Goal: Check status: Check status

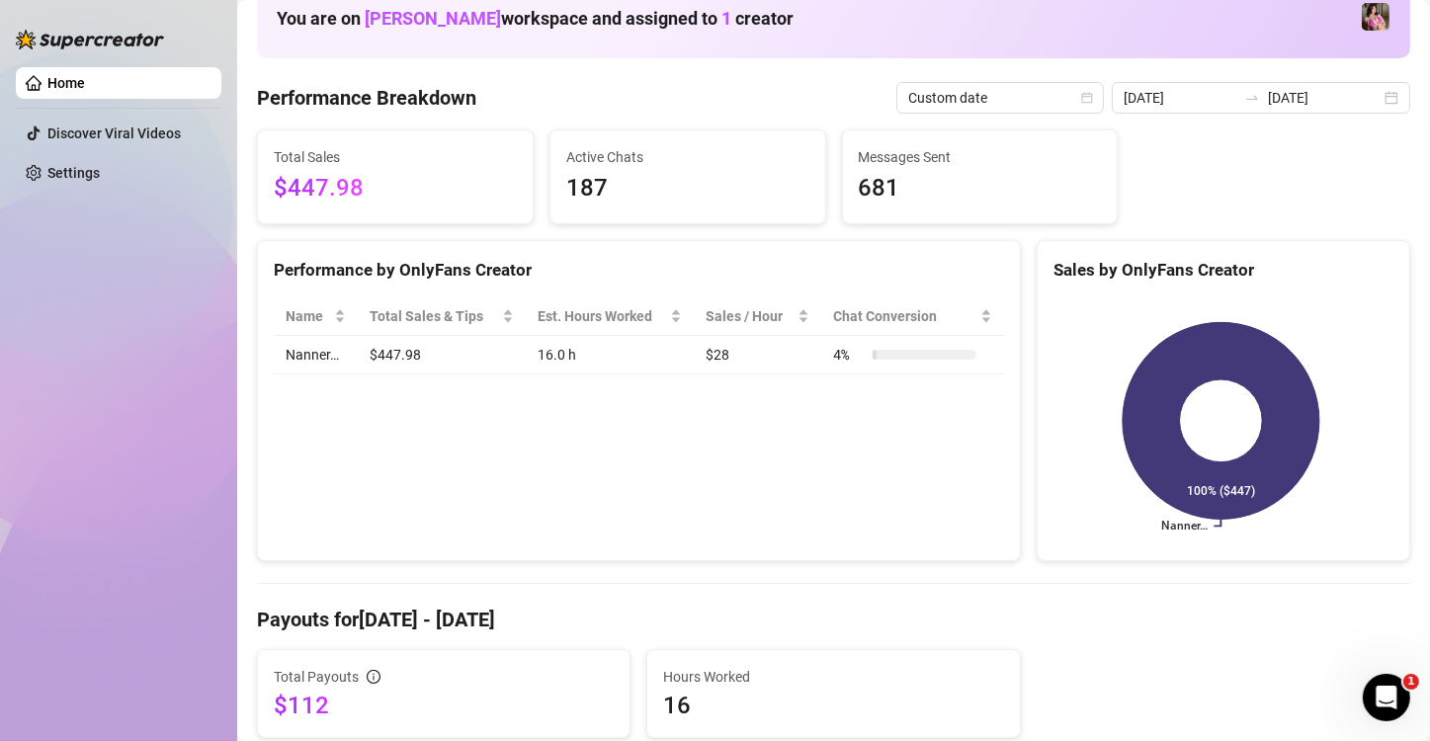
scroll to position [33, 0]
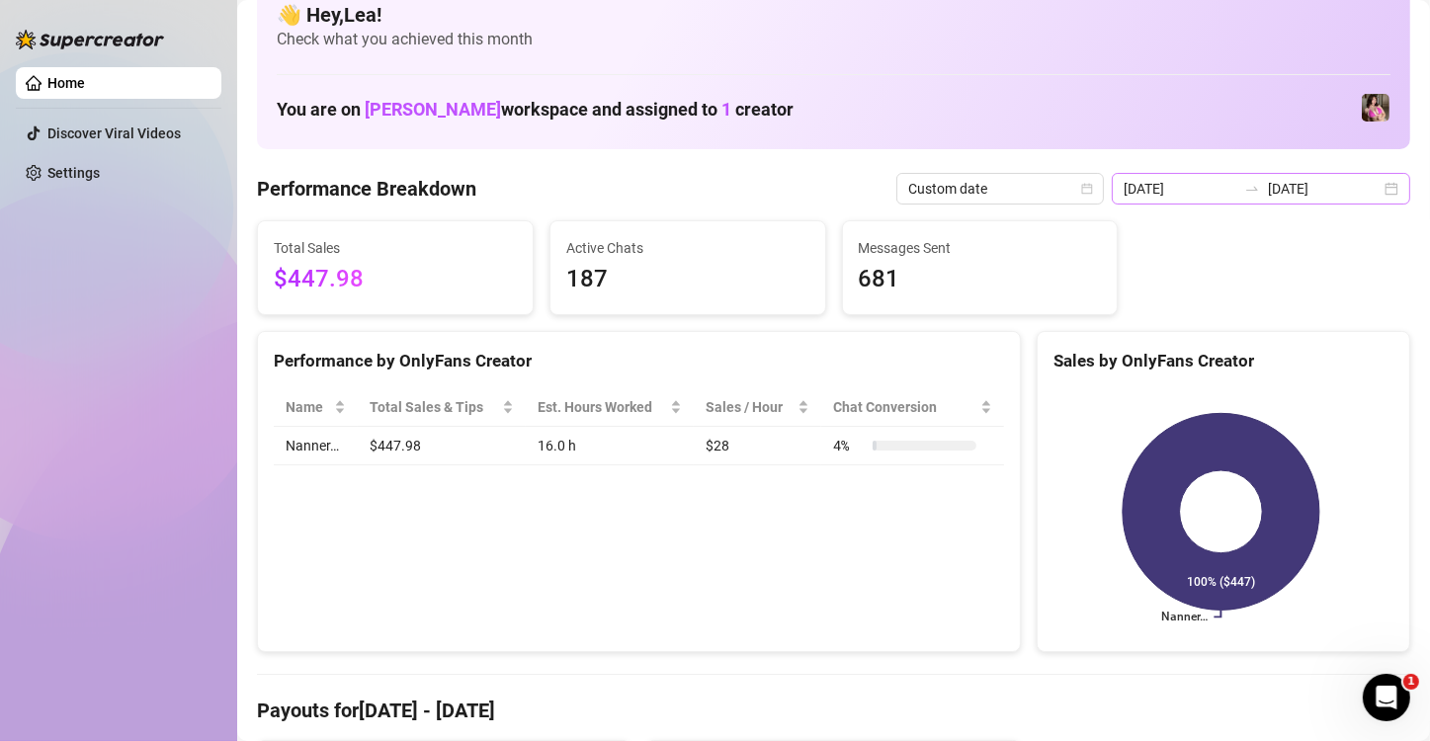
click at [1372, 191] on div "2025-08-15 2025-08-16" at bounding box center [1260, 189] width 298 height 32
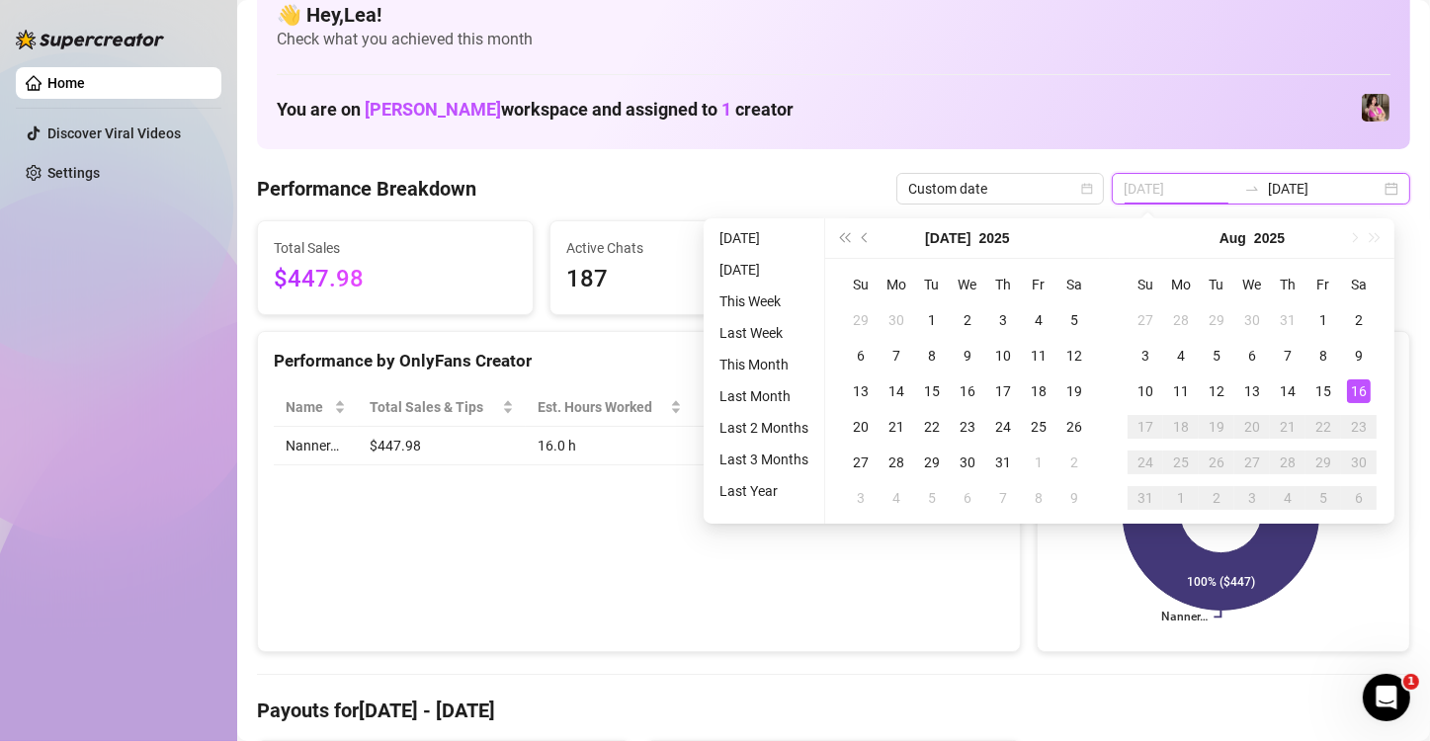
type input "[DATE]"
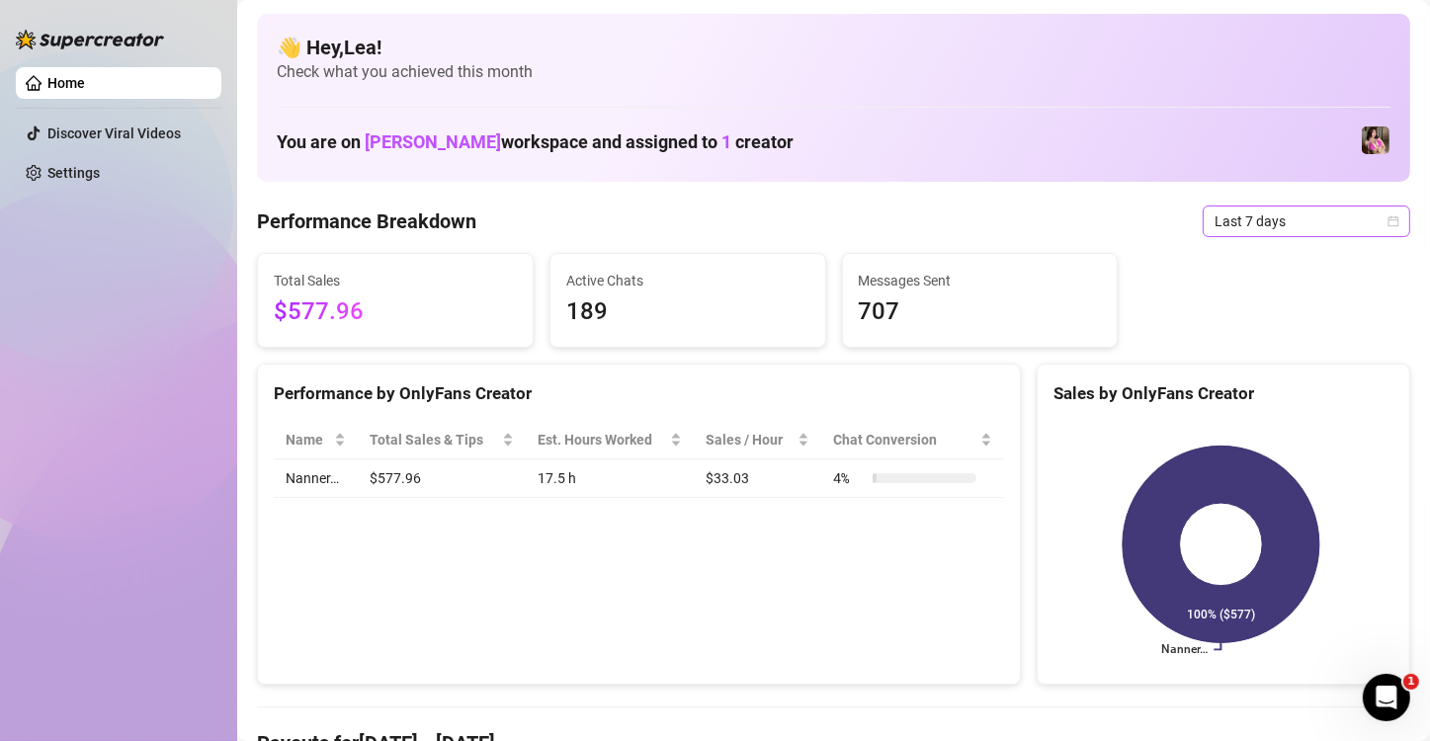
click at [1388, 218] on icon "calendar" at bounding box center [1393, 220] width 11 height 11
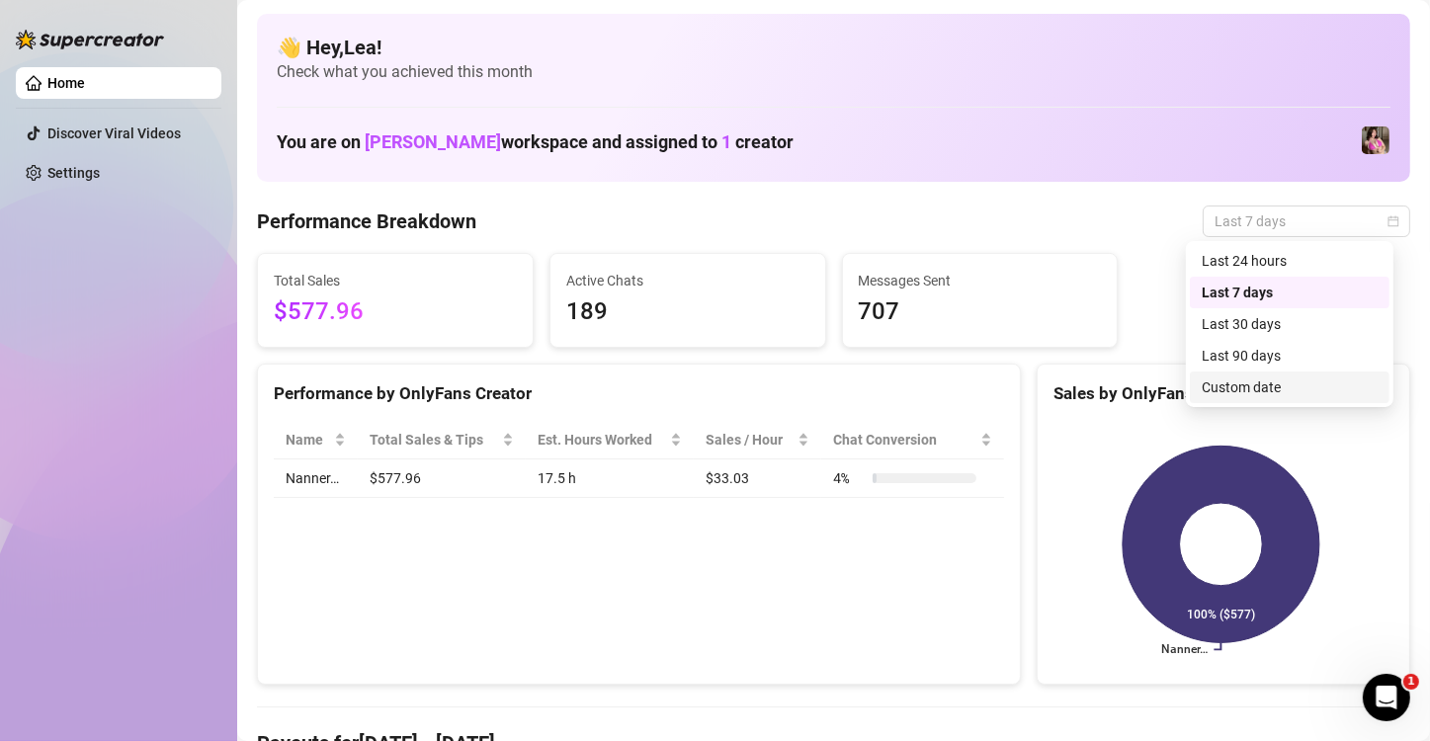
click at [1289, 391] on div "Custom date" at bounding box center [1289, 387] width 176 height 22
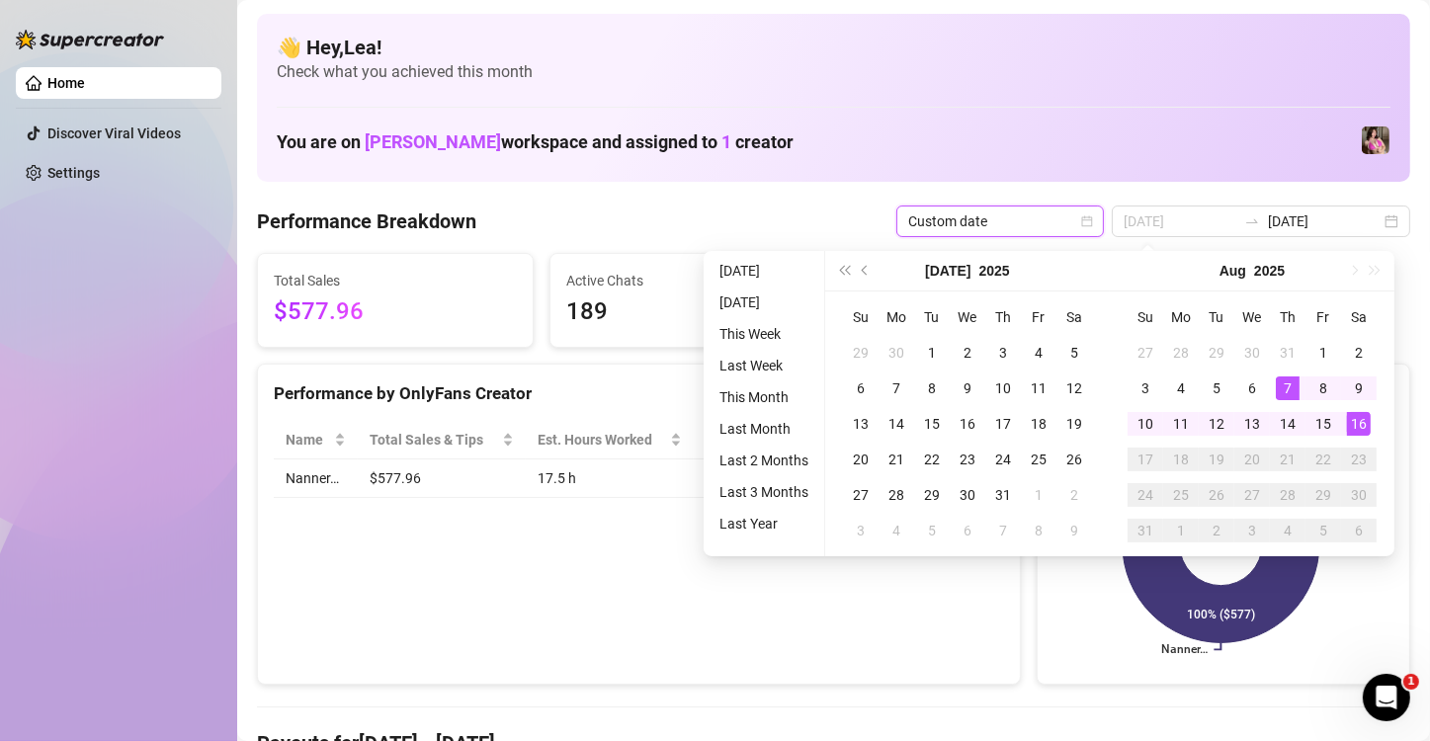
type input "[DATE]"
click at [1364, 423] on div "16" at bounding box center [1359, 424] width 24 height 24
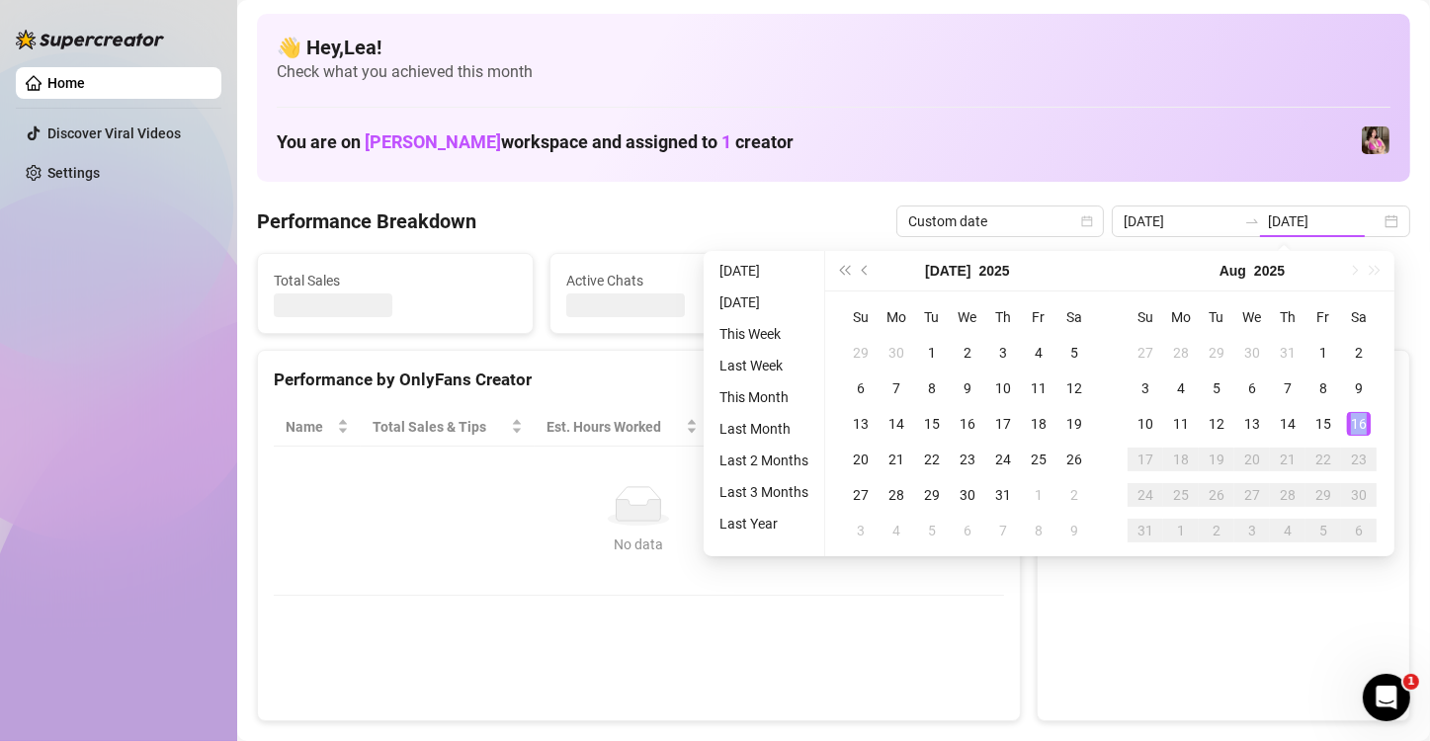
type input "[DATE]"
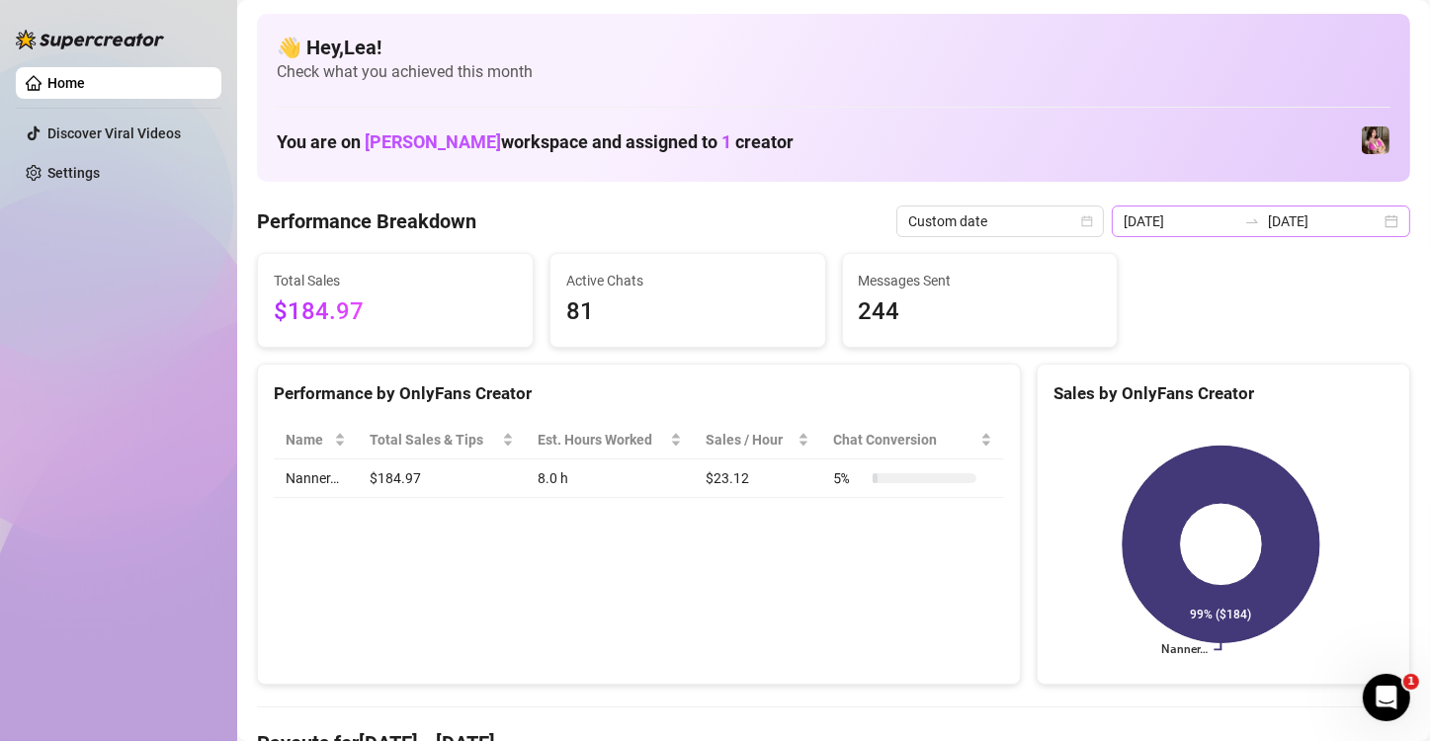
click at [1374, 218] on div "2025-08-16 2025-08-16" at bounding box center [1260, 221] width 298 height 32
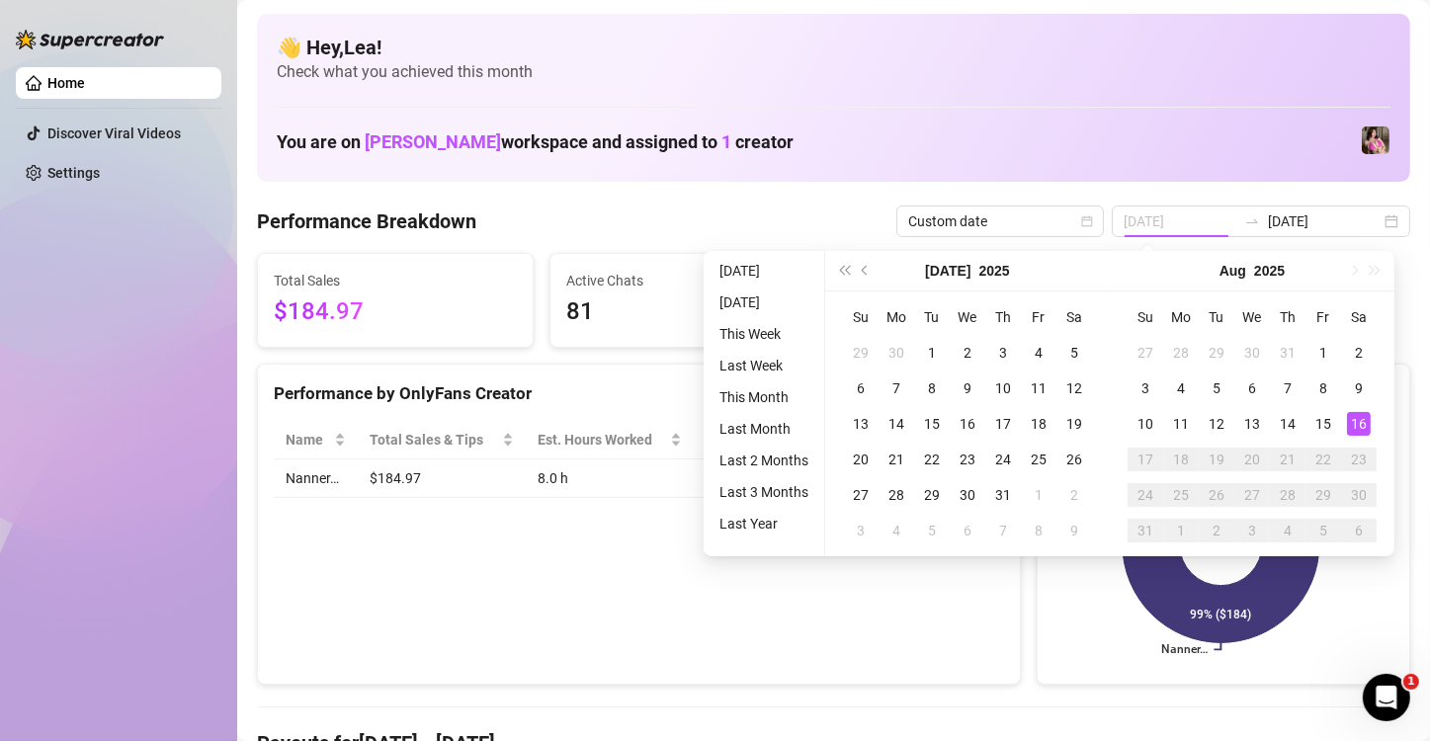
click at [1354, 431] on div "16" at bounding box center [1359, 424] width 24 height 24
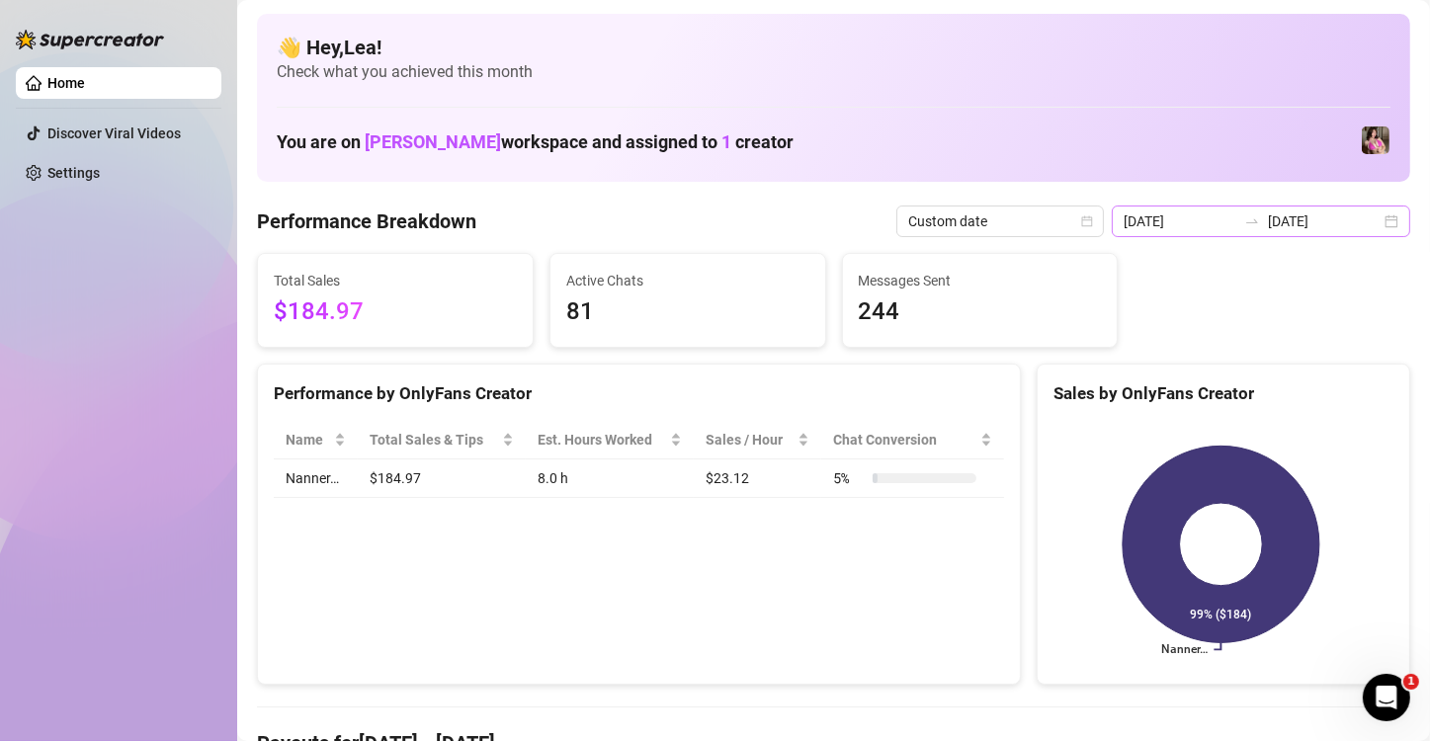
click at [1374, 222] on div "2025-08-16 2025-08-16" at bounding box center [1260, 221] width 298 height 32
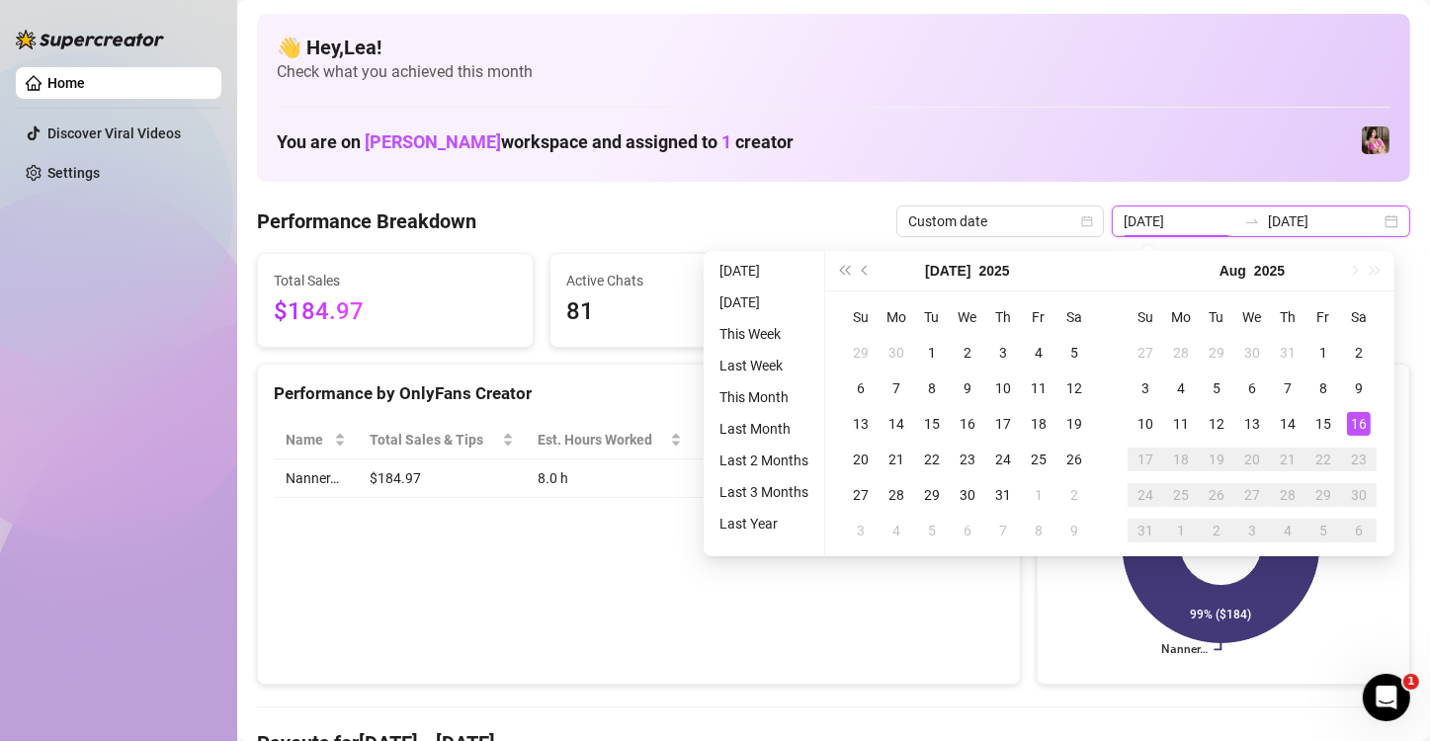
click at [1375, 218] on div "2025-08-16 2025-08-16" at bounding box center [1260, 221] width 298 height 32
type input "[DATE]"
click at [1314, 419] on div "15" at bounding box center [1323, 424] width 24 height 24
click at [1350, 423] on div "16" at bounding box center [1359, 424] width 24 height 24
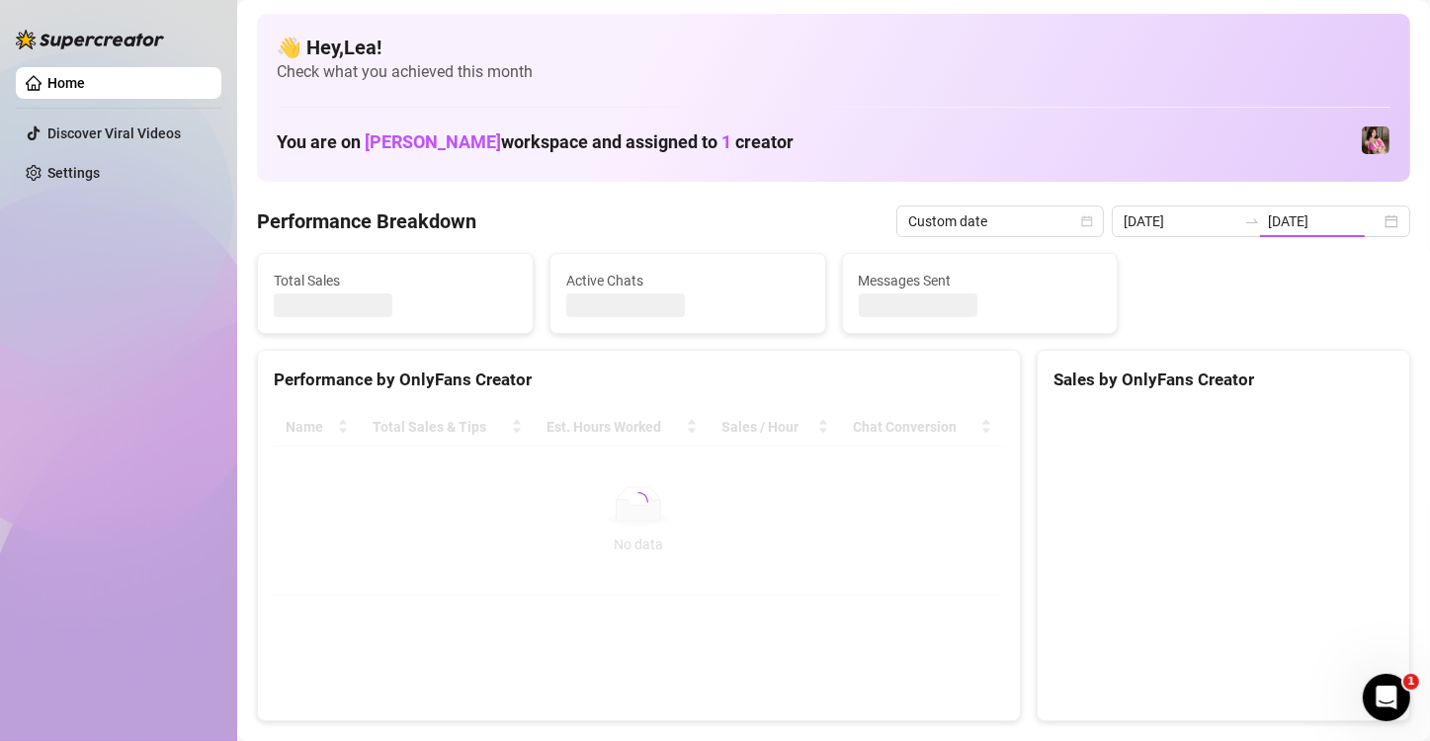
type input "[DATE]"
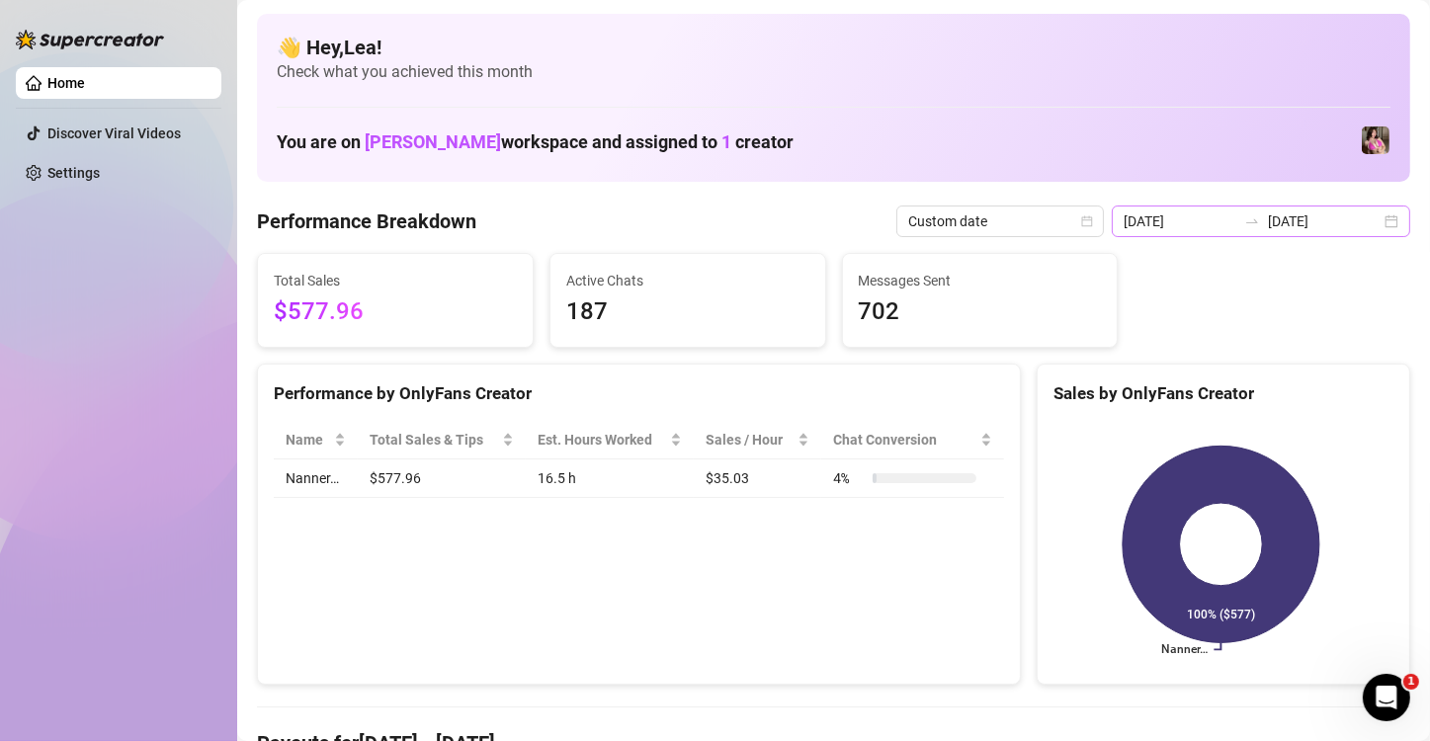
click at [1369, 224] on div "2025-08-15 2025-08-16" at bounding box center [1260, 221] width 298 height 32
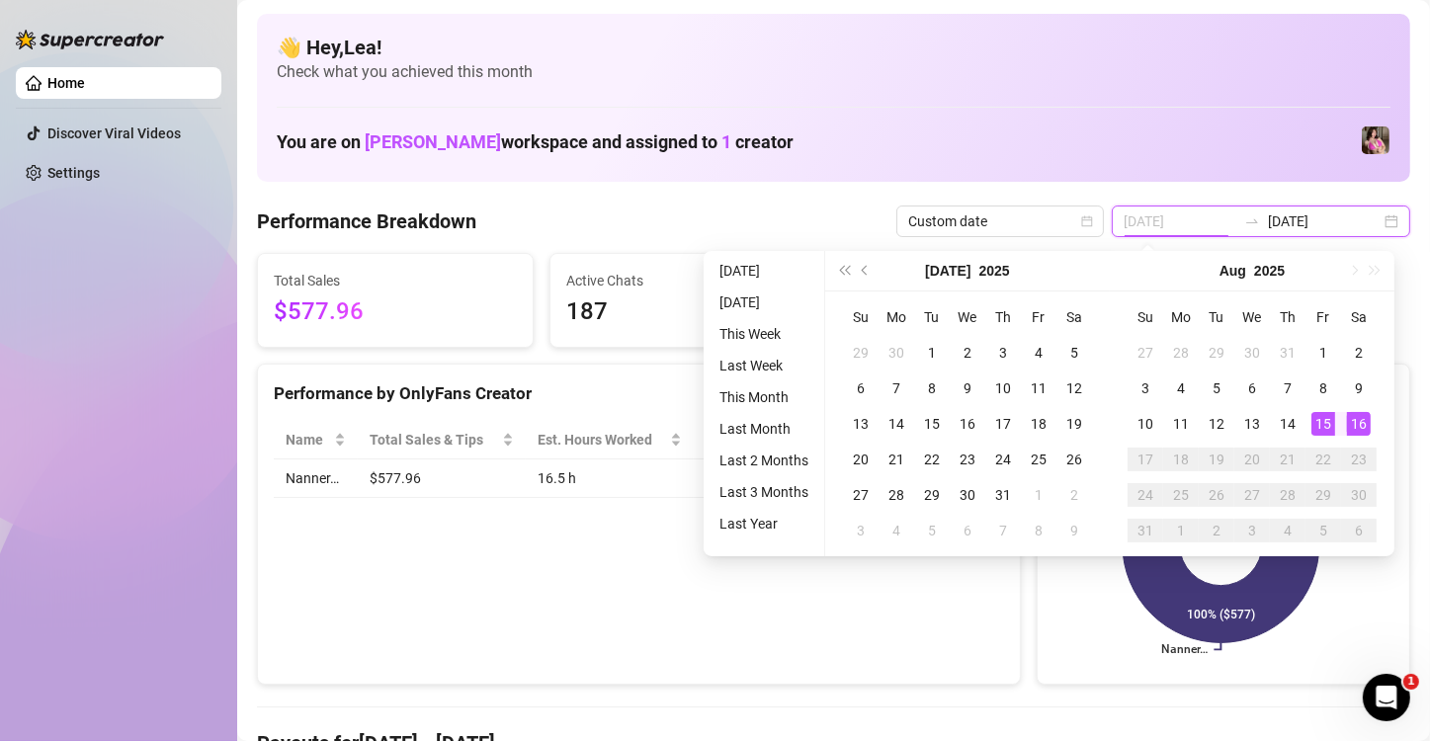
type input "[DATE]"
click at [1356, 428] on div "16" at bounding box center [1359, 424] width 24 height 24
click at [1356, 428] on rect at bounding box center [1220, 544] width 335 height 247
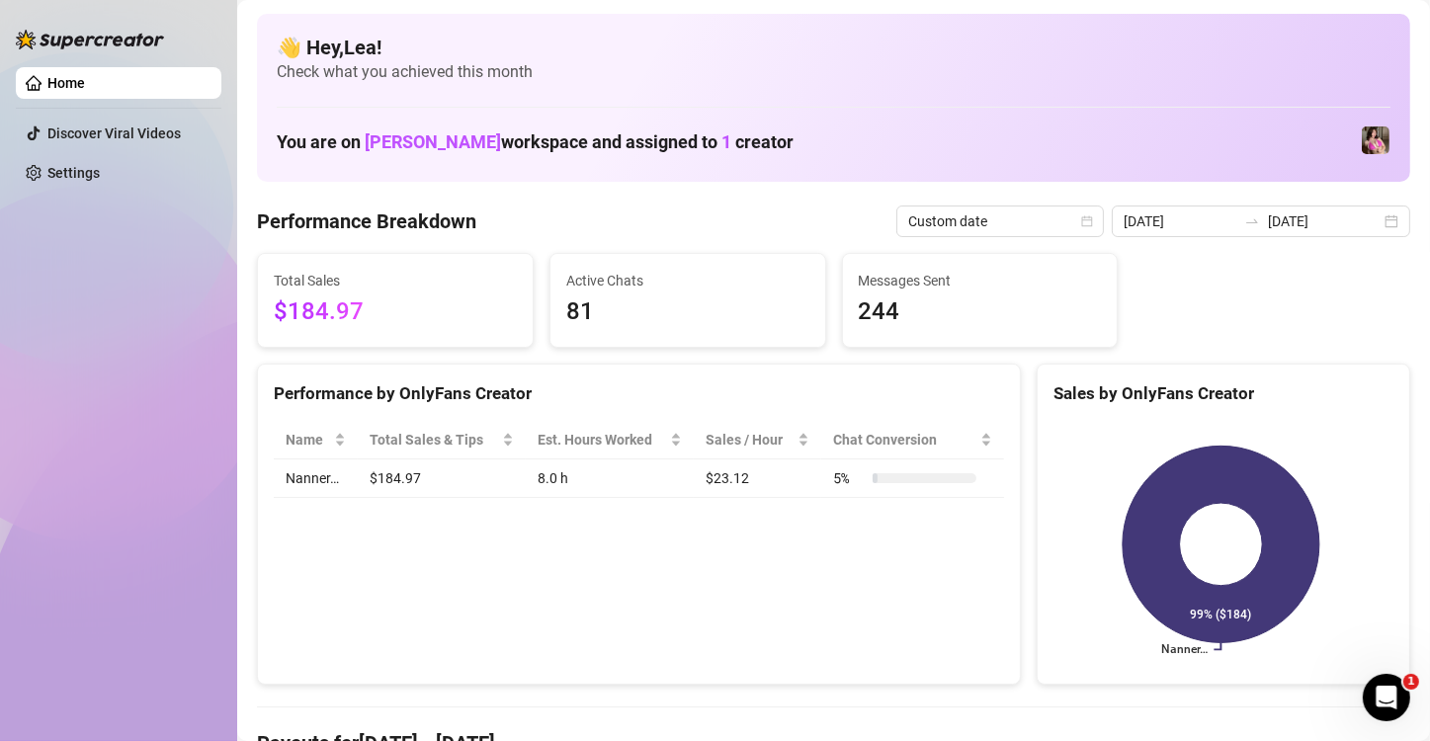
type input "[DATE]"
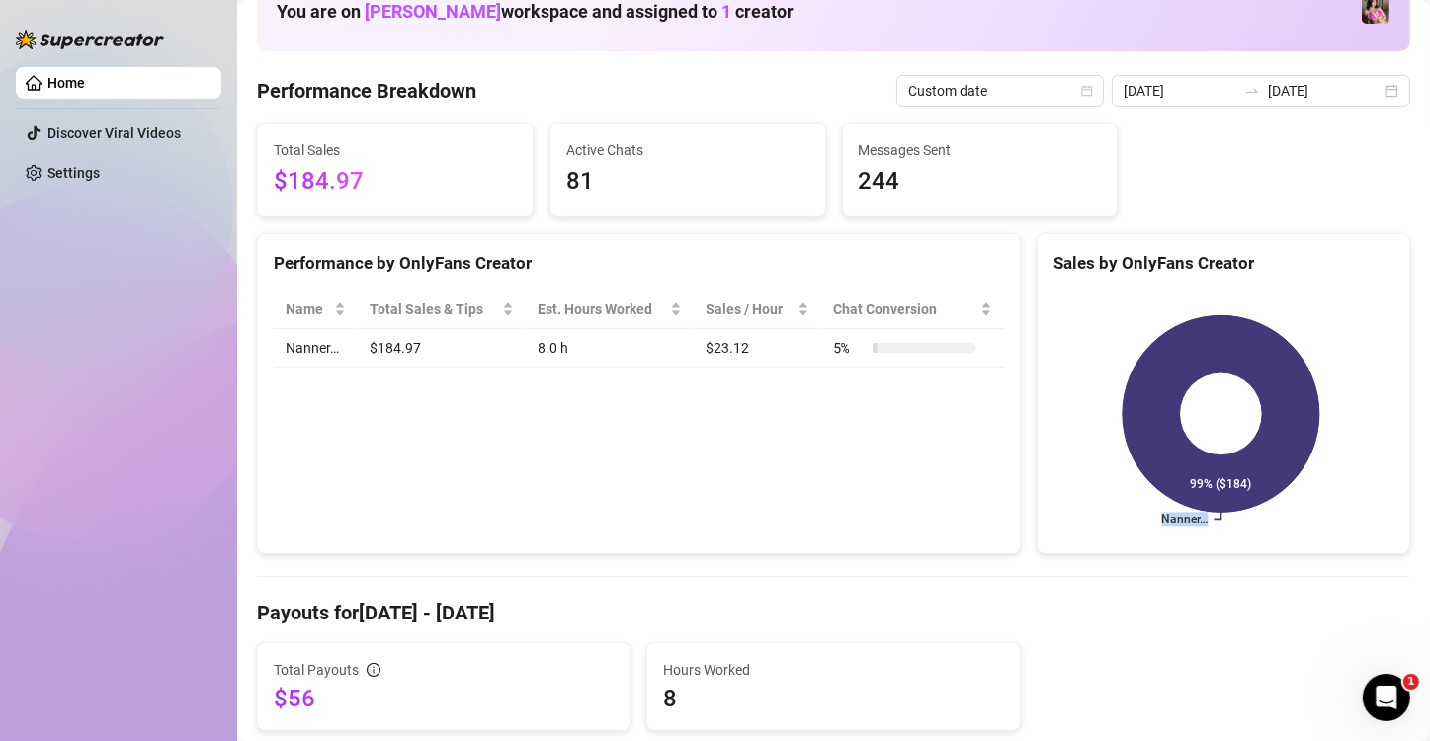
scroll to position [99, 0]
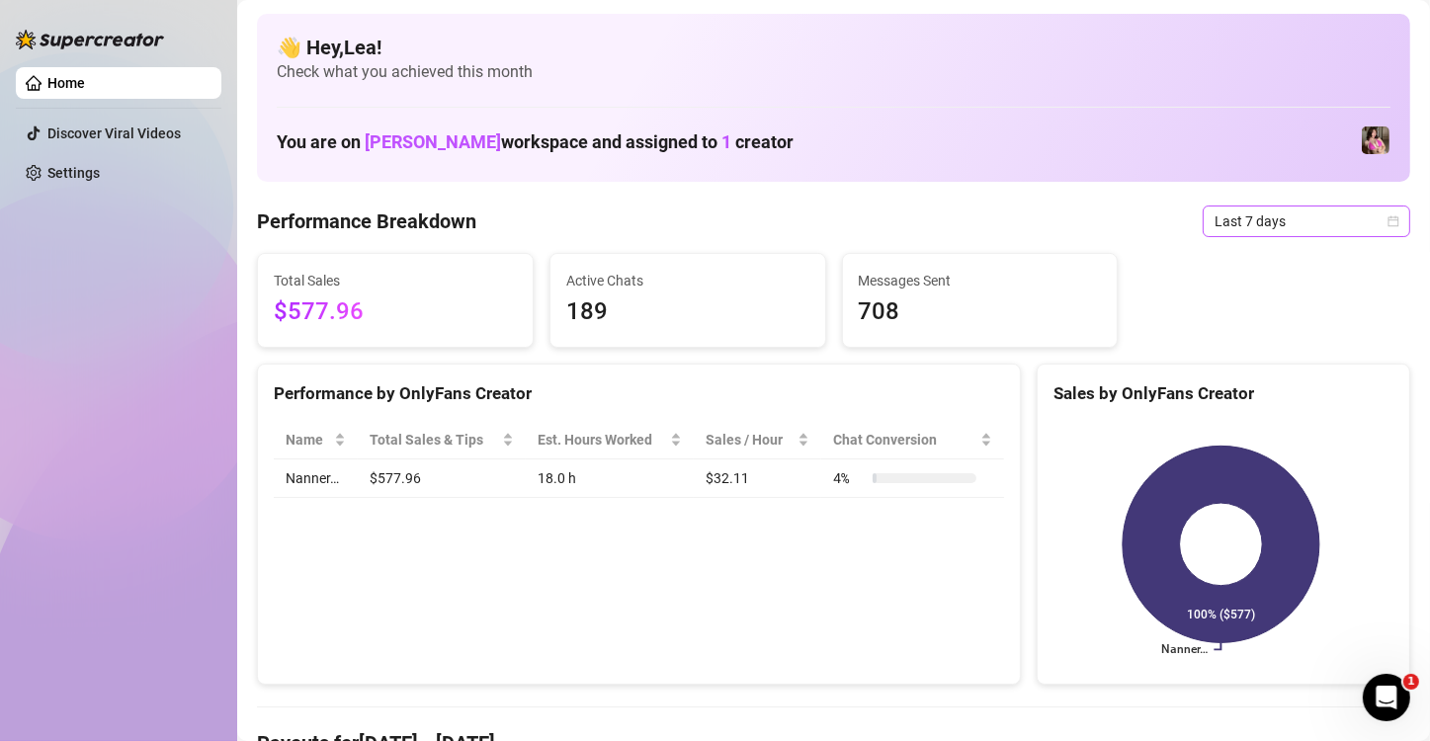
click at [1387, 221] on icon "calendar" at bounding box center [1393, 221] width 12 height 12
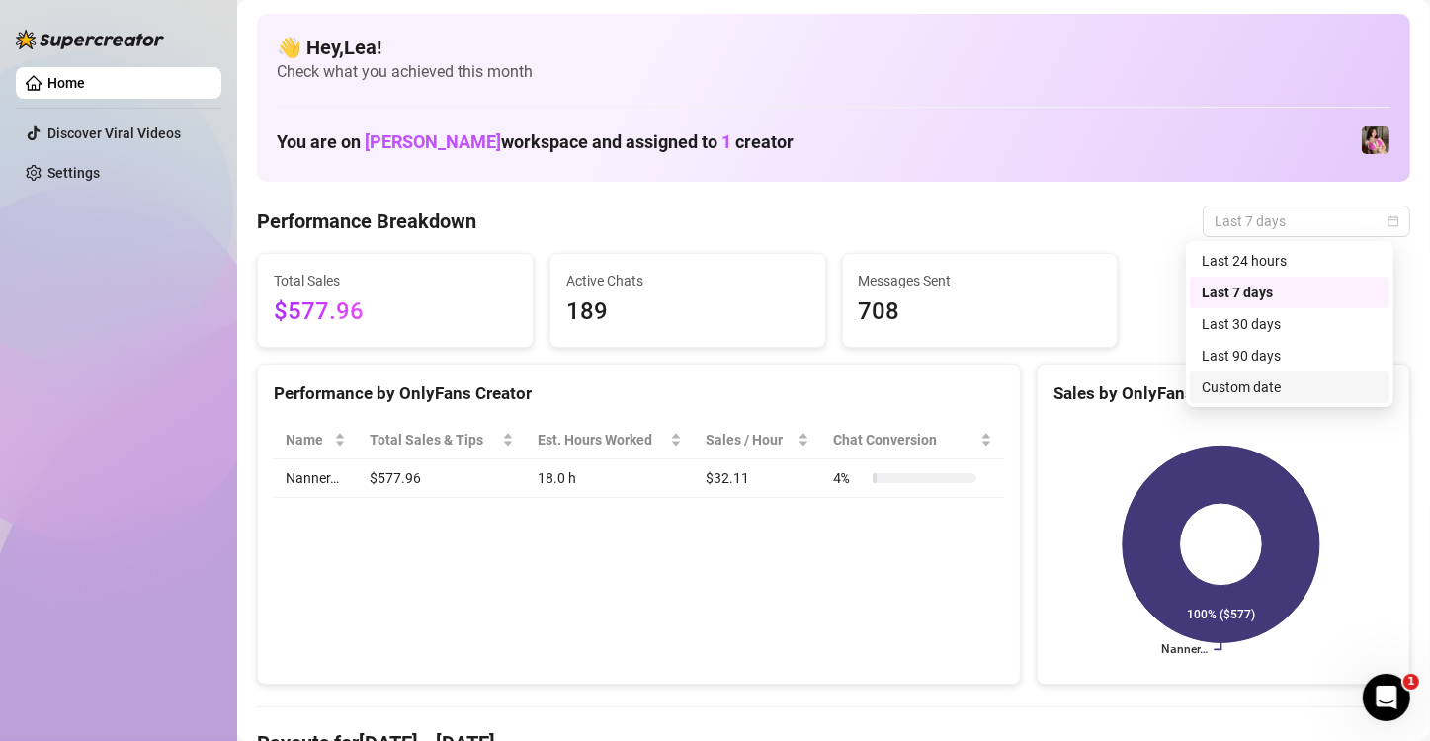
click at [1309, 382] on div "Custom date" at bounding box center [1289, 387] width 176 height 22
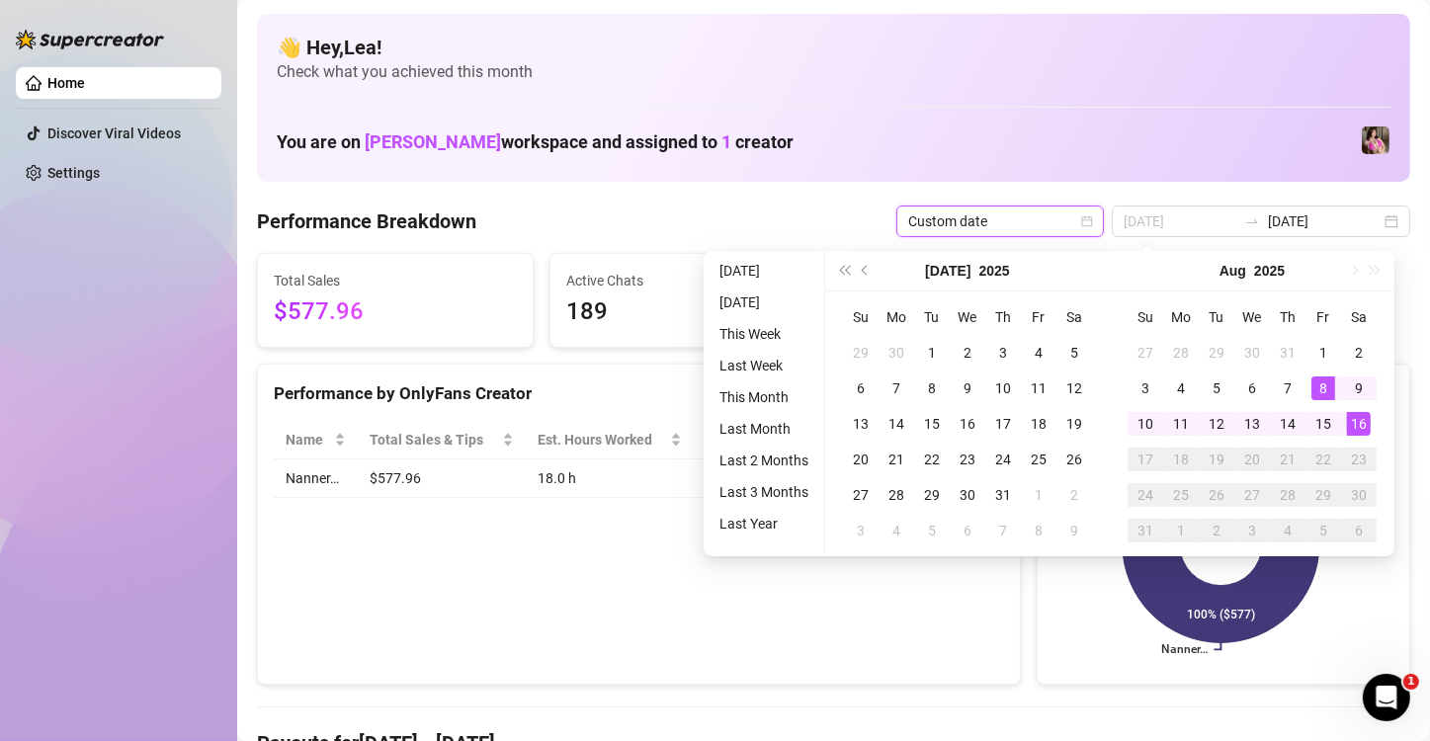
type input "[DATE]"
click at [1355, 419] on div "16" at bounding box center [1359, 424] width 24 height 24
drag, startPoint x: 1355, startPoint y: 419, endPoint x: 1347, endPoint y: 427, distance: 11.9
click at [1356, 419] on div "16" at bounding box center [1359, 424] width 24 height 24
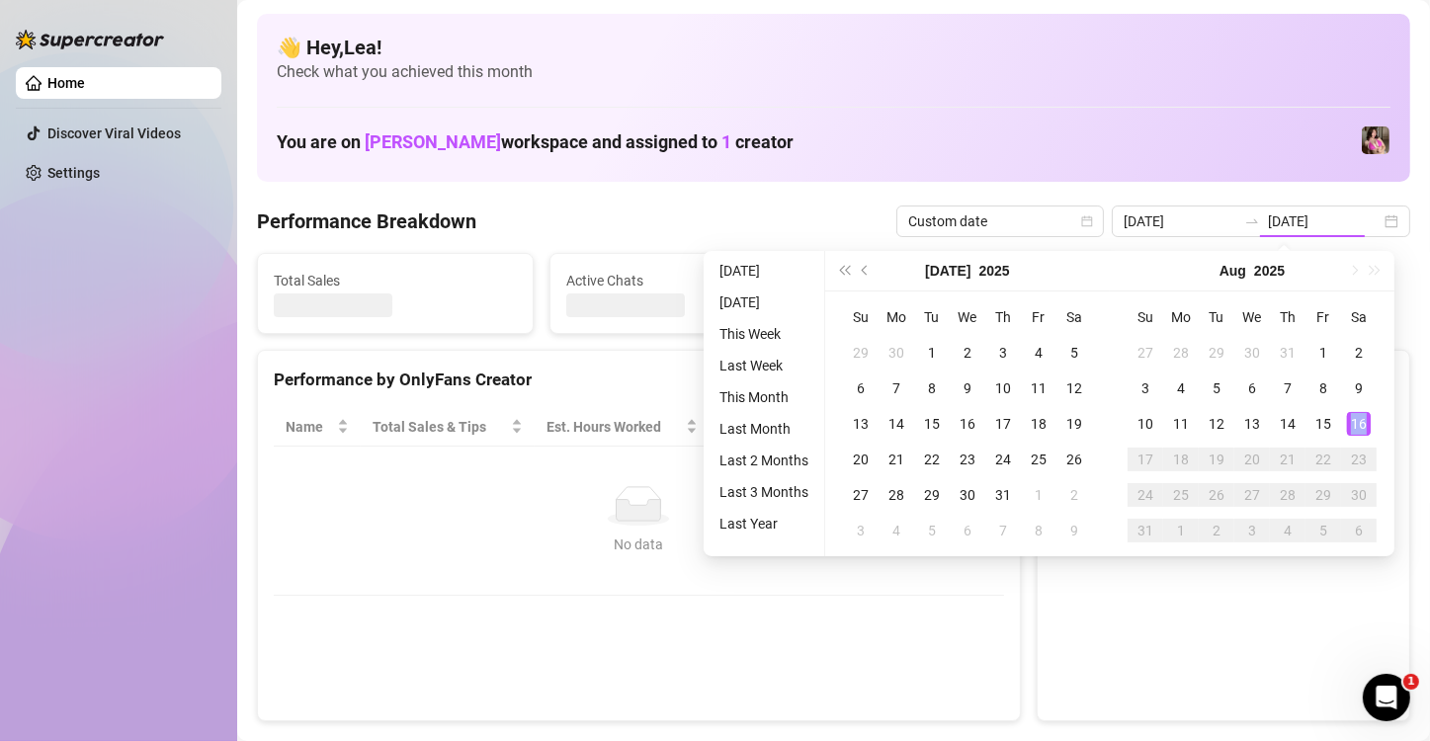
type input "[DATE]"
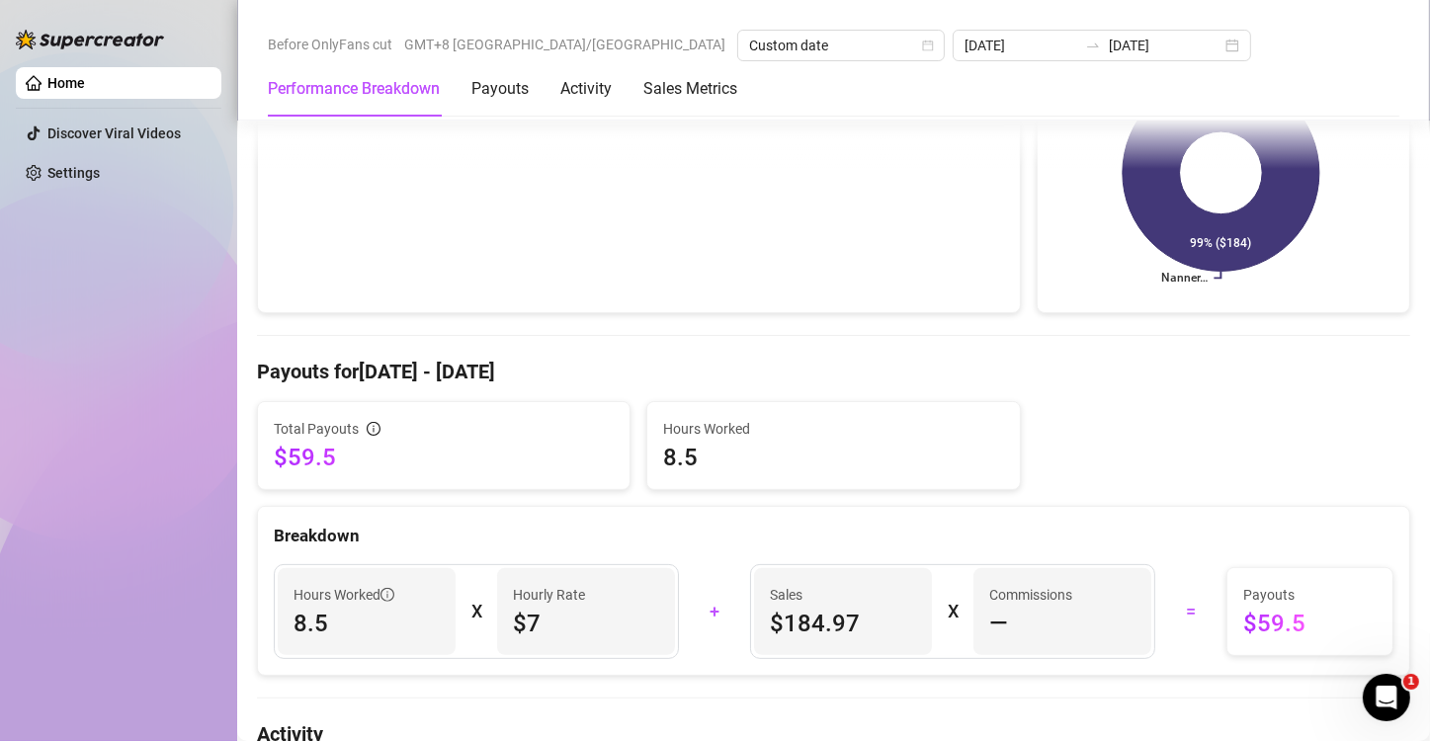
scroll to position [362, 0]
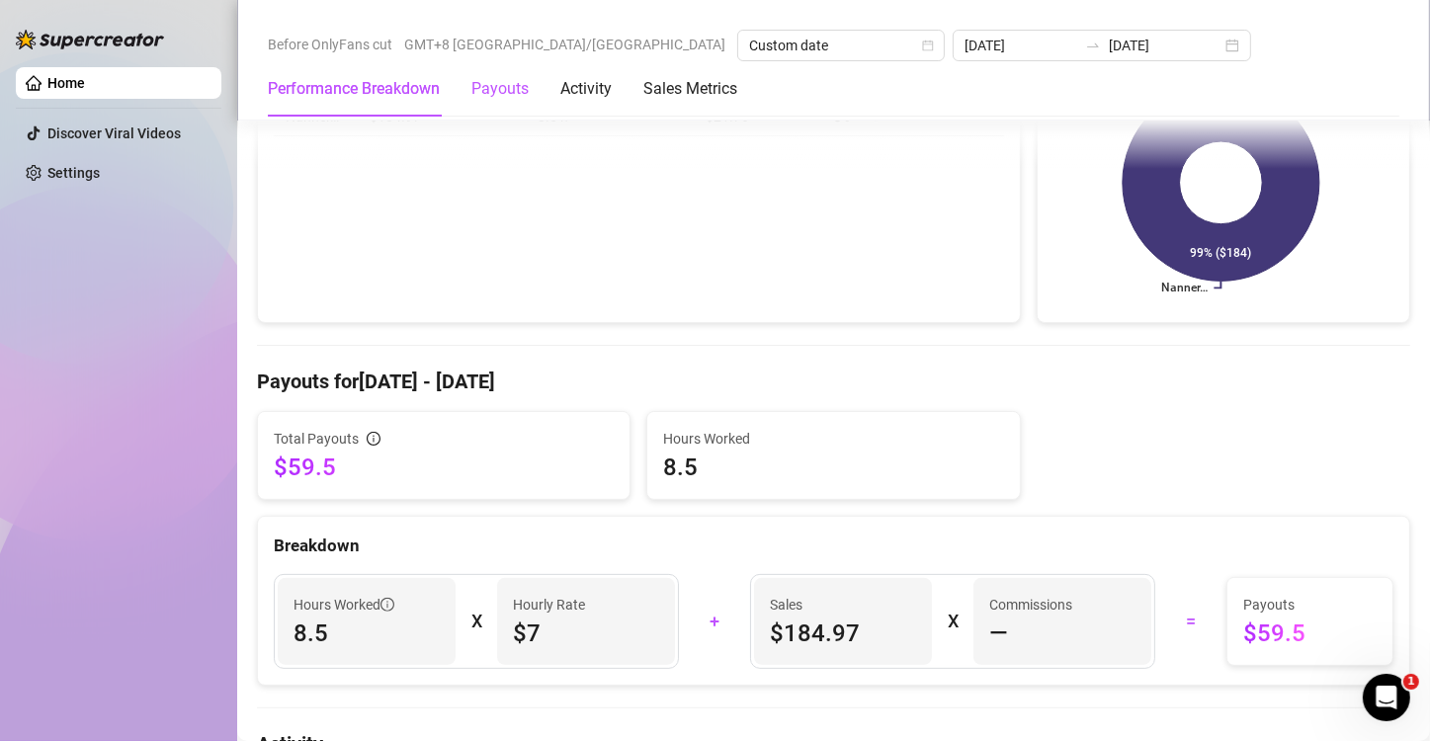
click at [504, 95] on div "Payouts" at bounding box center [499, 89] width 57 height 24
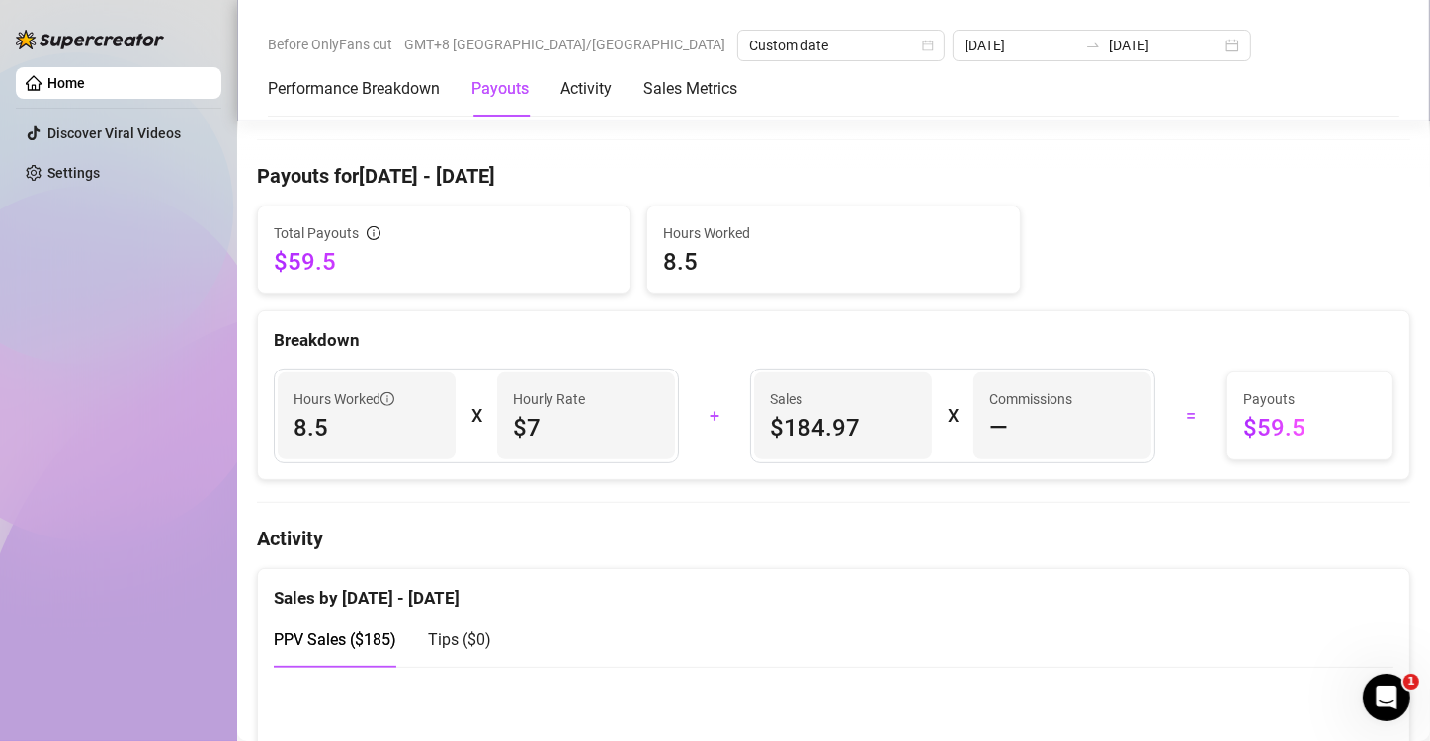
scroll to position [597, 0]
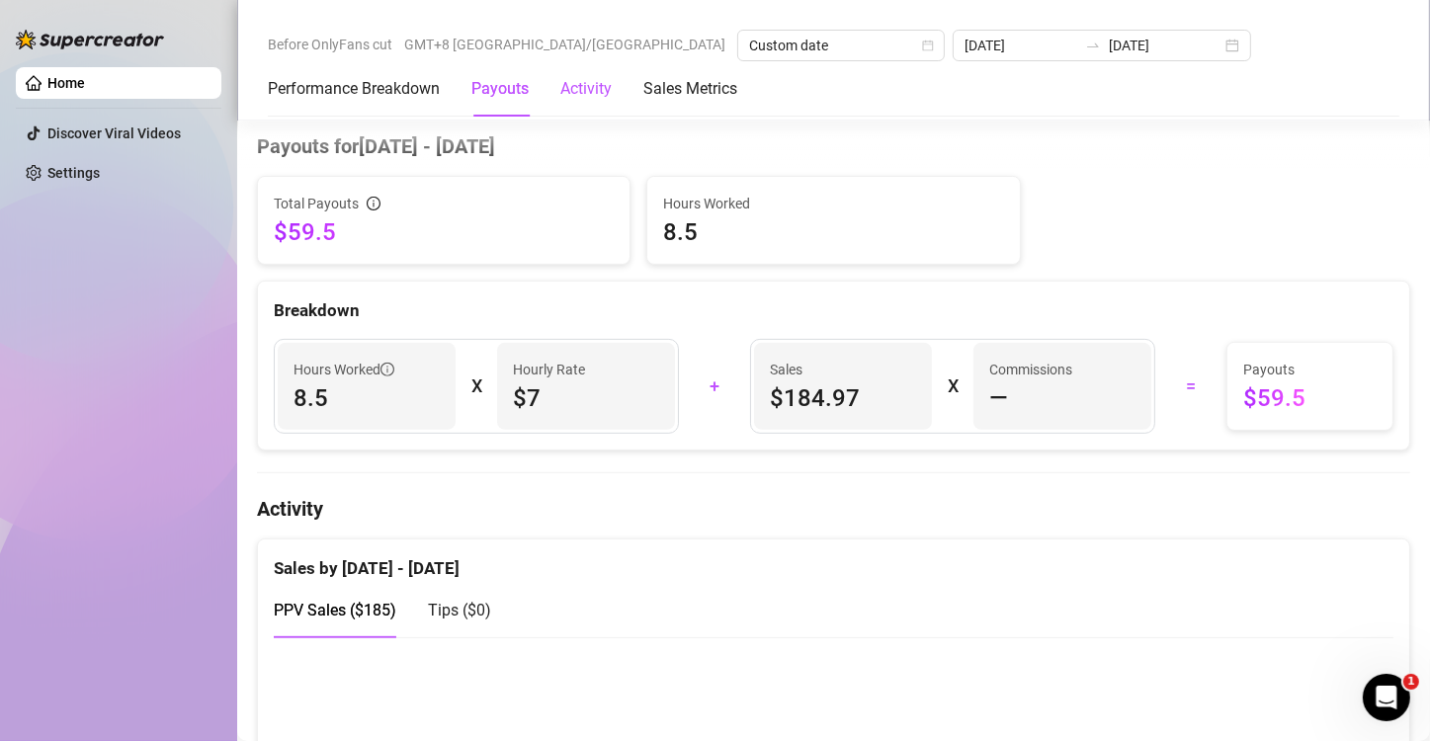
click at [593, 91] on div "Activity" at bounding box center [585, 89] width 51 height 24
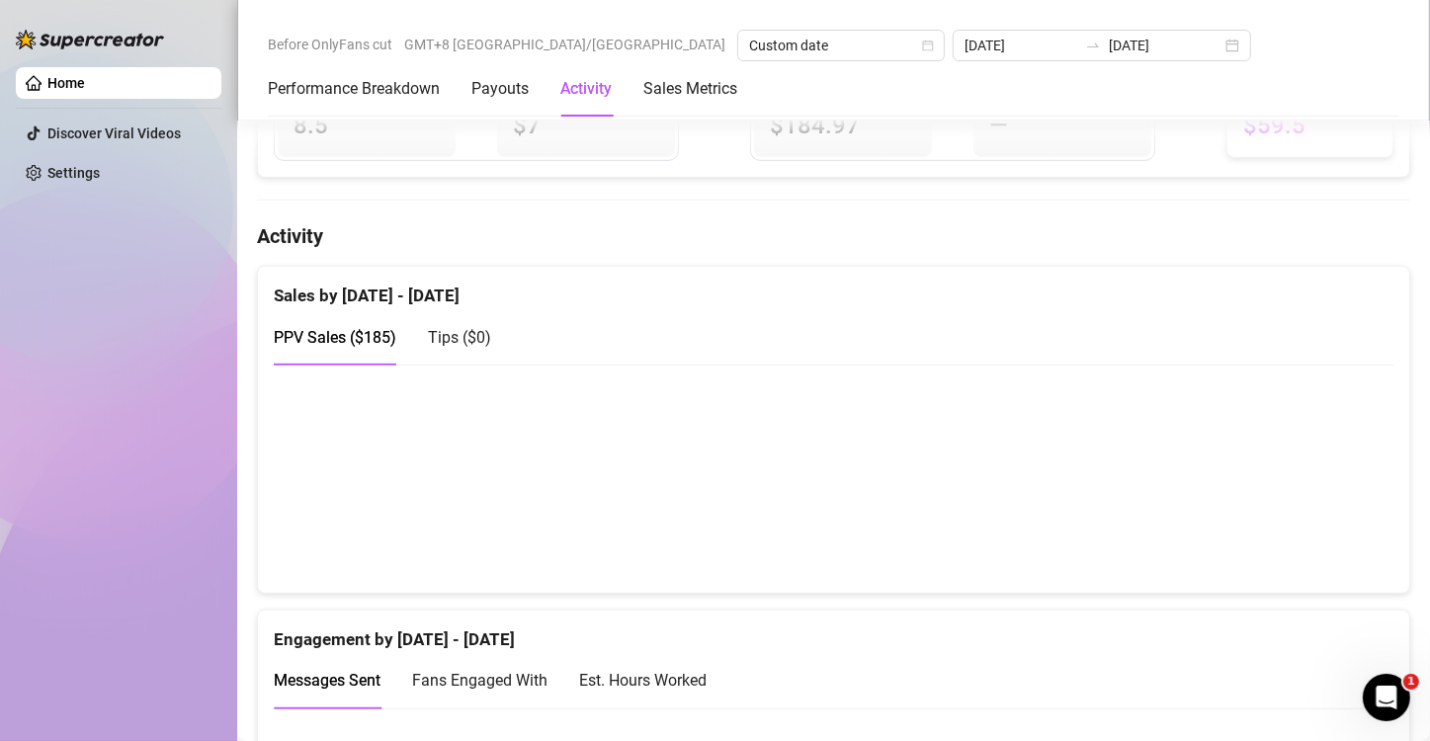
scroll to position [957, 0]
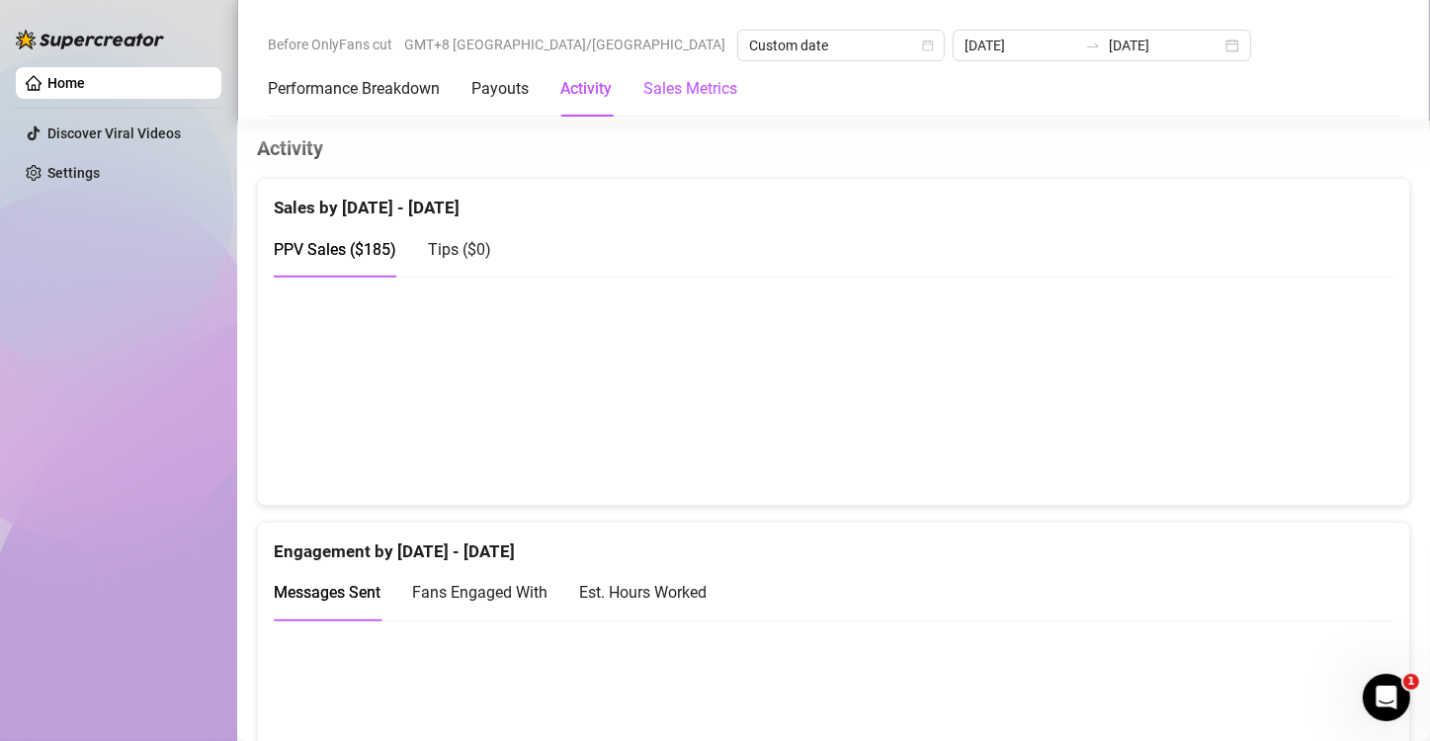
click at [675, 98] on Metrics "Sales Metrics" at bounding box center [690, 89] width 94 height 24
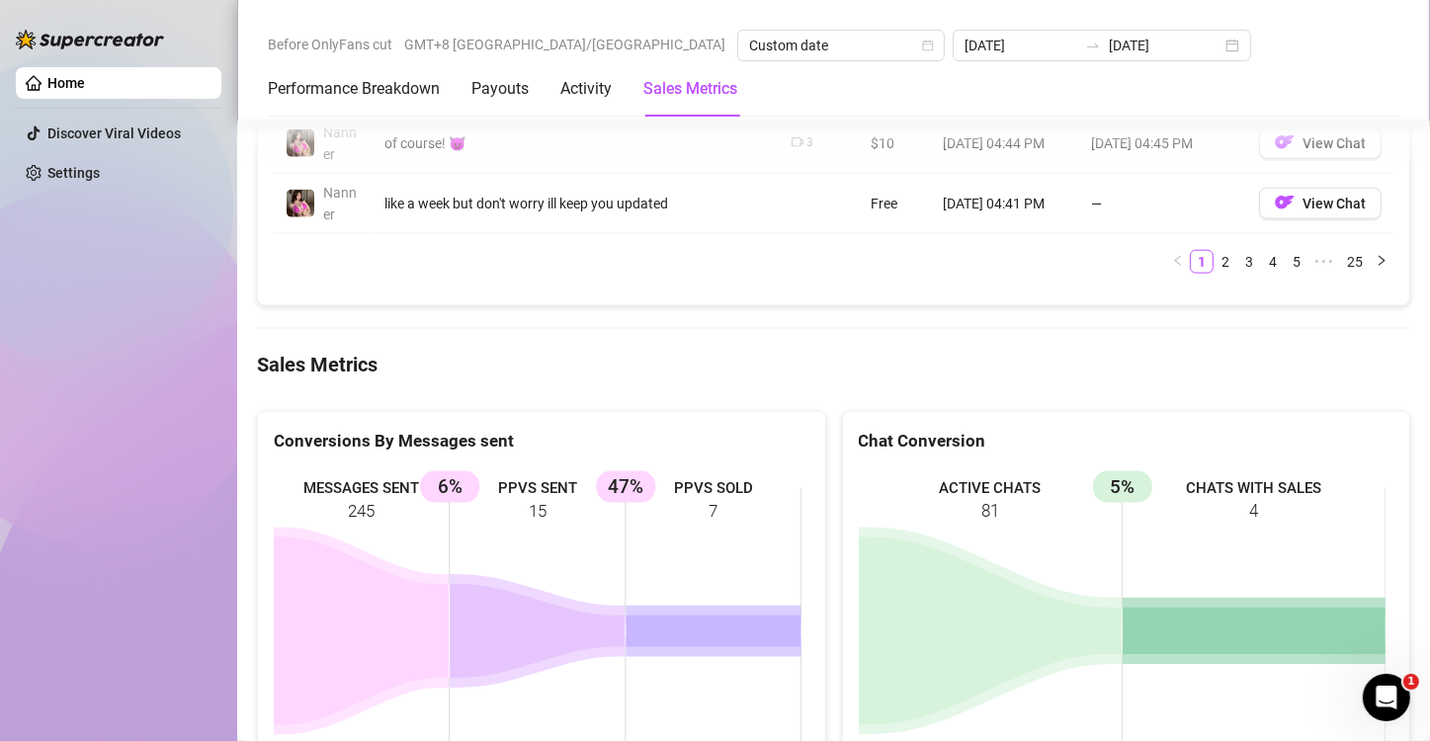
scroll to position [2383, 0]
